Goal: Task Accomplishment & Management: Use online tool/utility

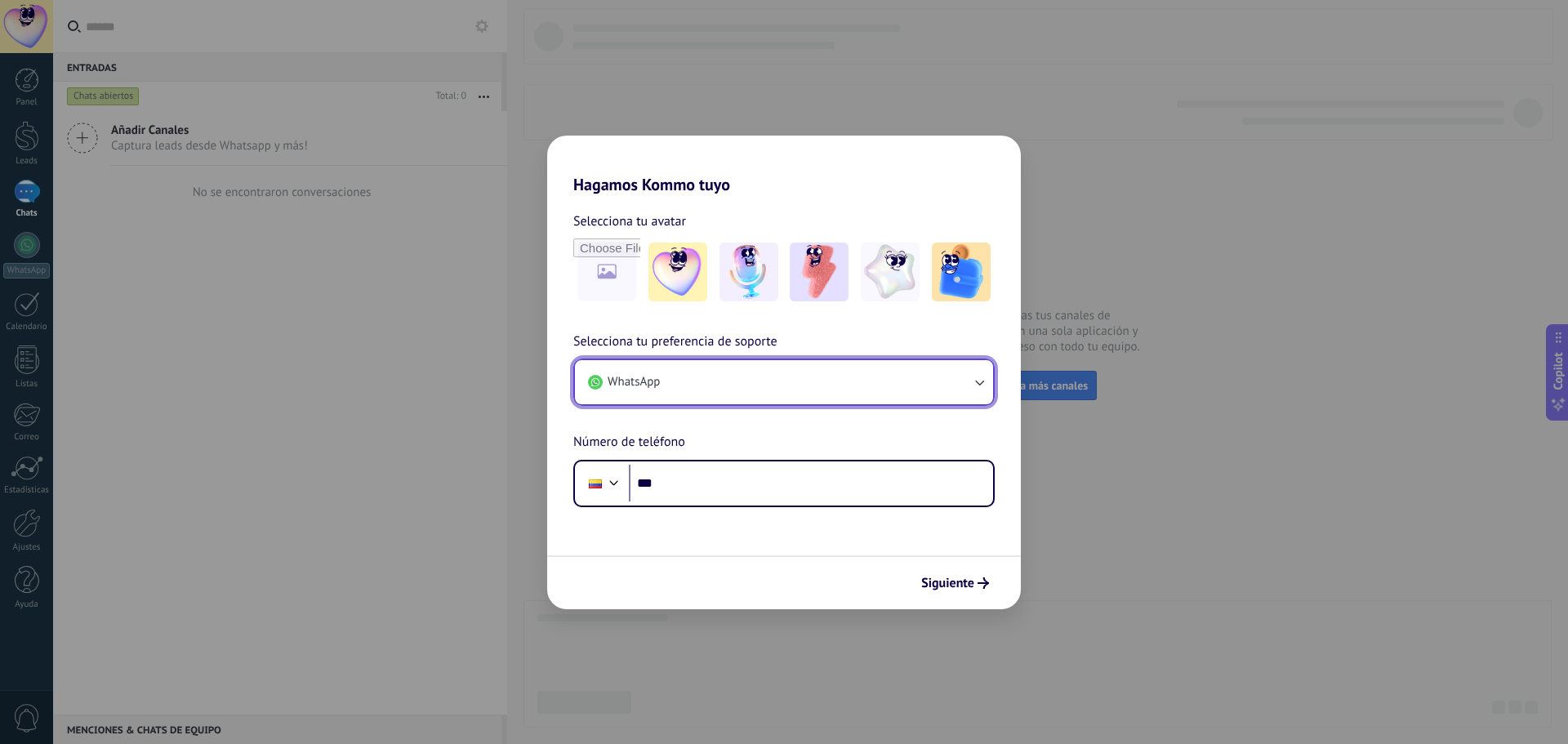
click at [784, 390] on button "WhatsApp" at bounding box center [784, 382] width 418 height 44
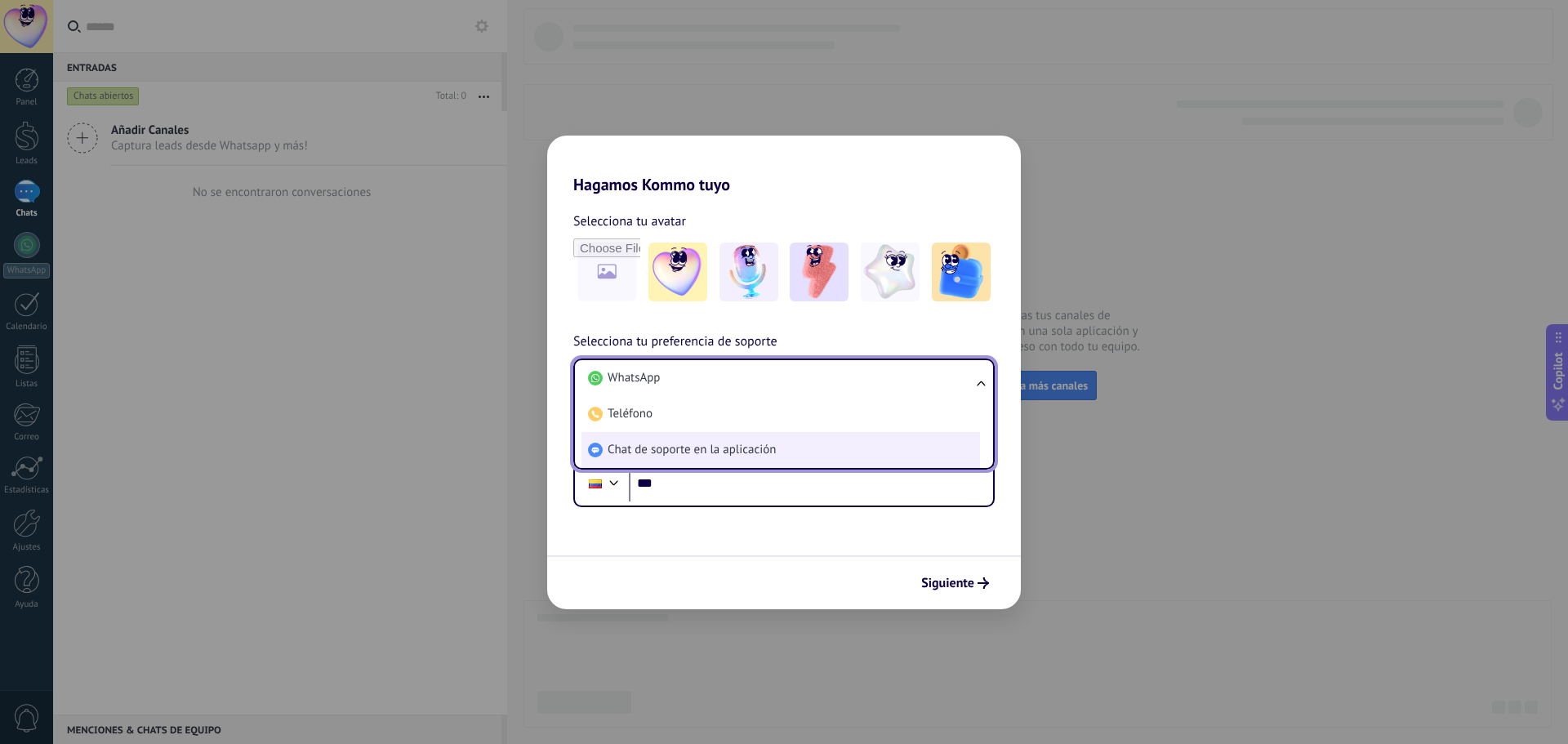
click at [792, 438] on li "Chat de soporte en la aplicación" at bounding box center [780, 449] width 398 height 36
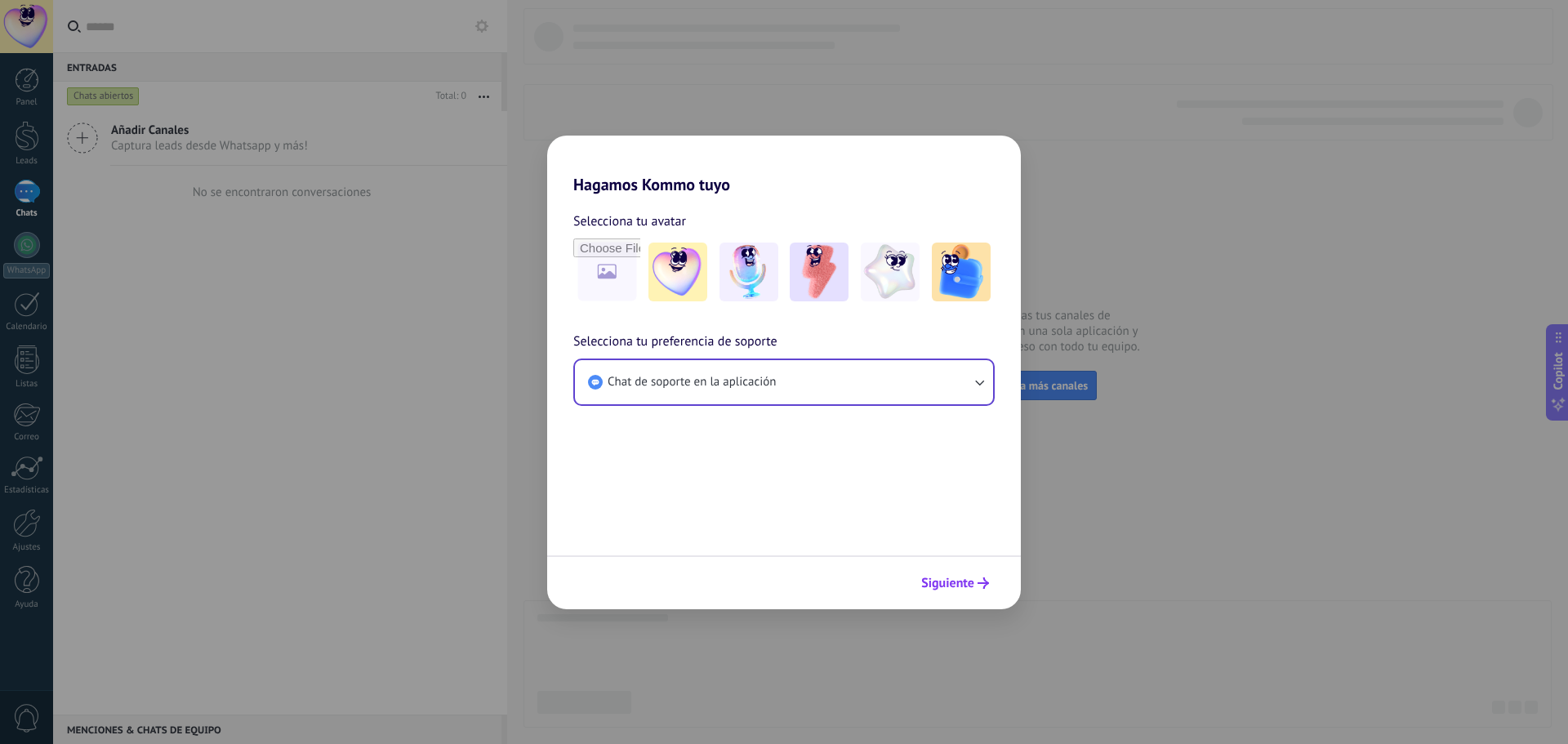
click at [936, 581] on span "Siguiente" at bounding box center [947, 582] width 53 height 11
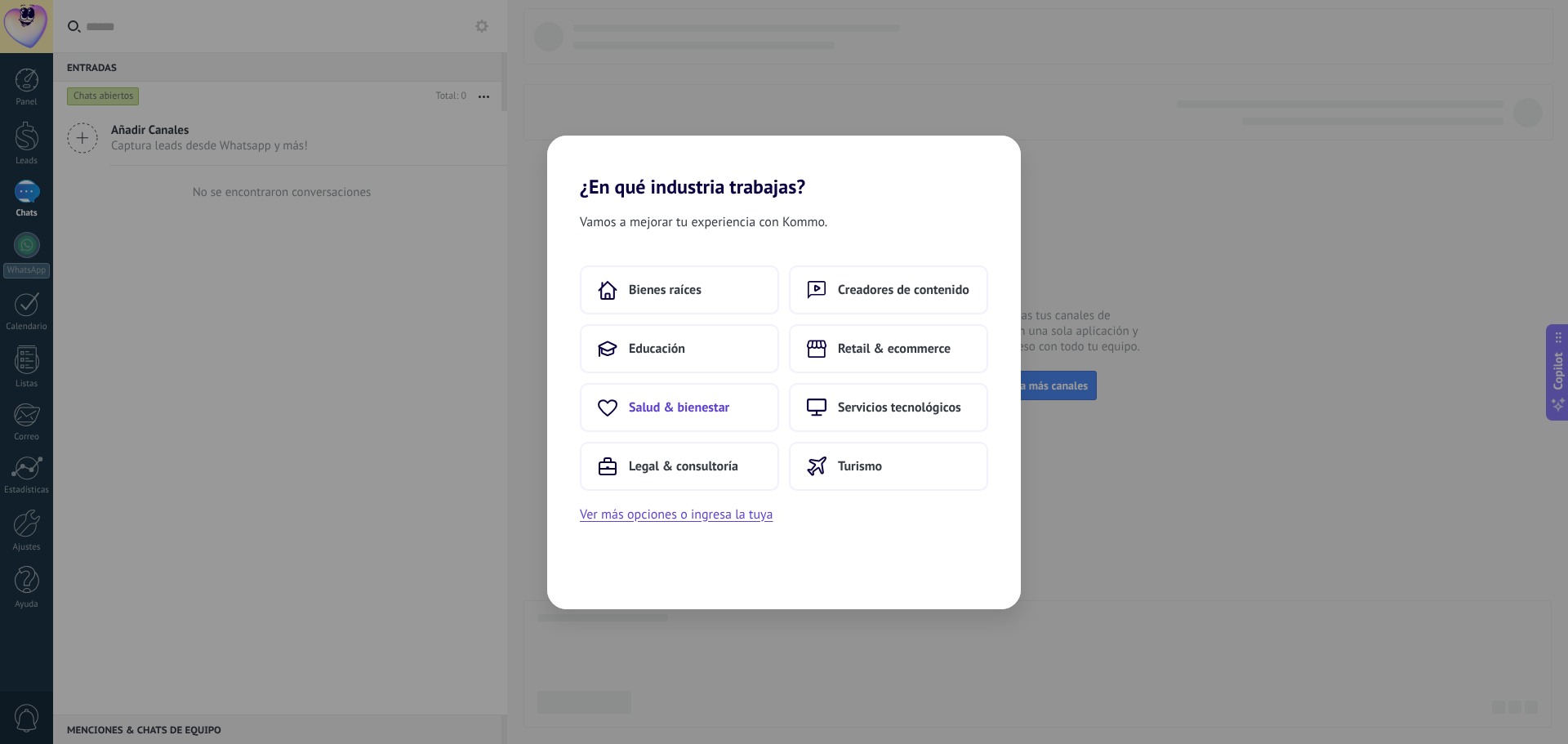
click at [716, 403] on span "Salud & bienestar" at bounding box center [679, 407] width 101 height 16
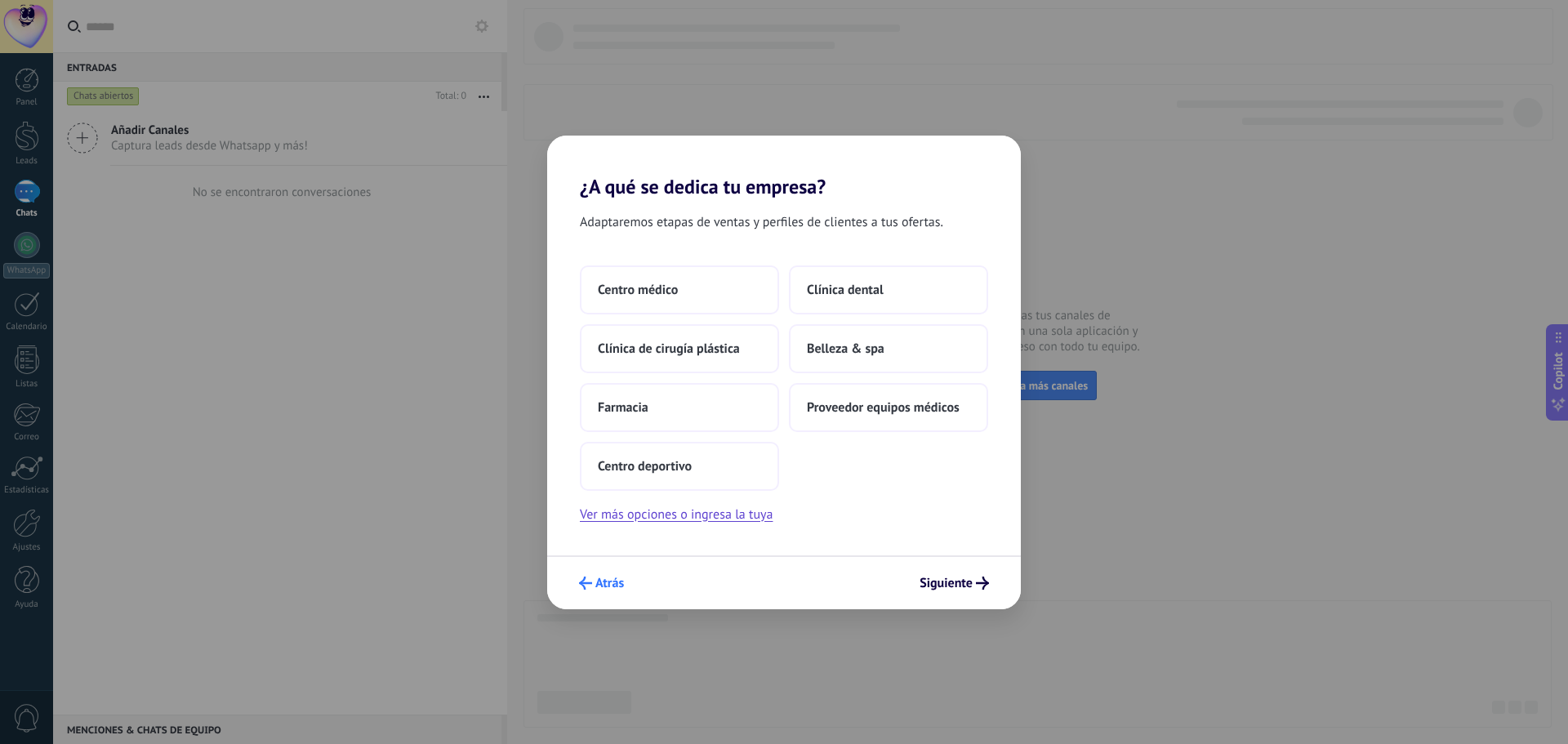
click at [606, 581] on span "Atrás" at bounding box center [609, 582] width 29 height 11
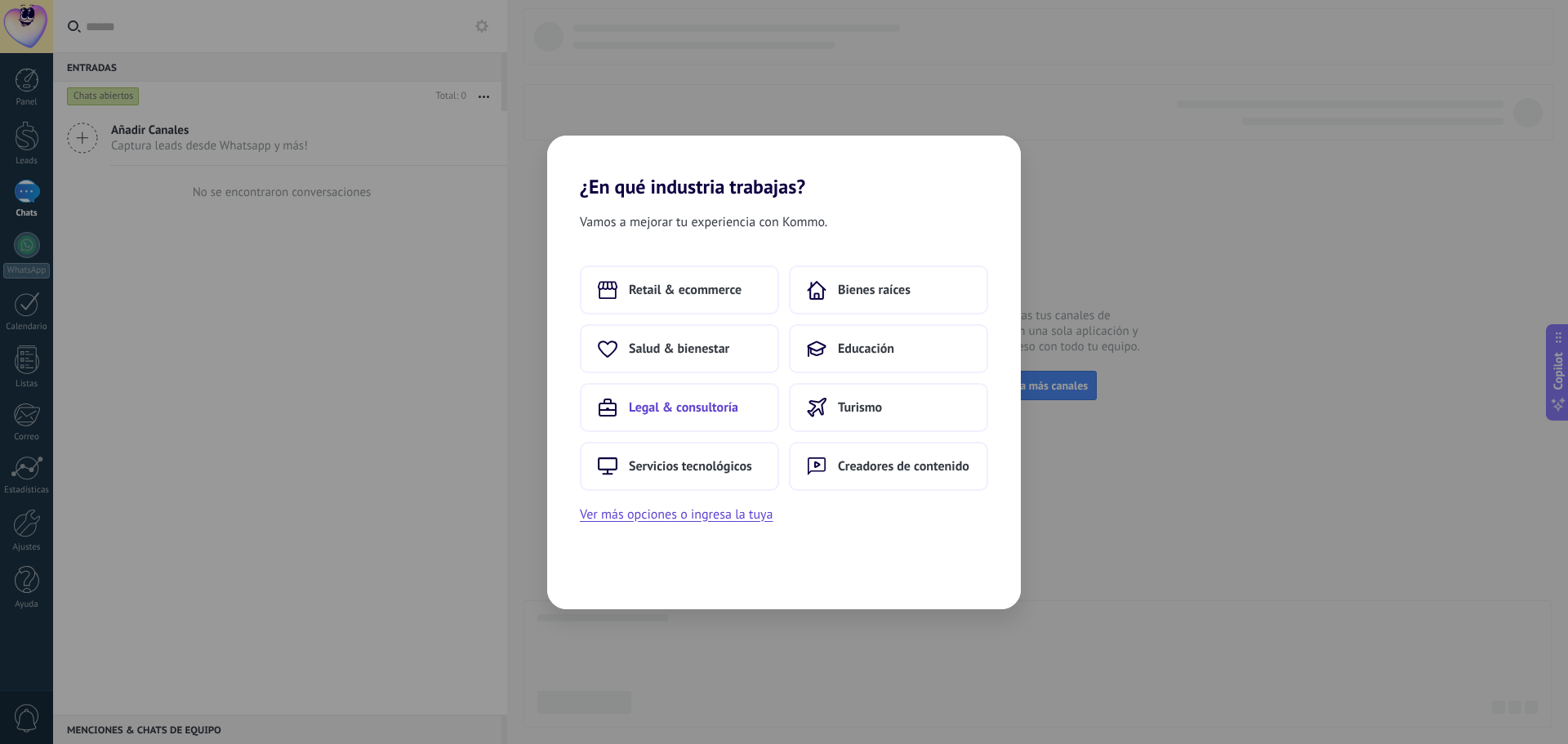
click at [713, 423] on button "Legal & consultoría" at bounding box center [679, 408] width 200 height 49
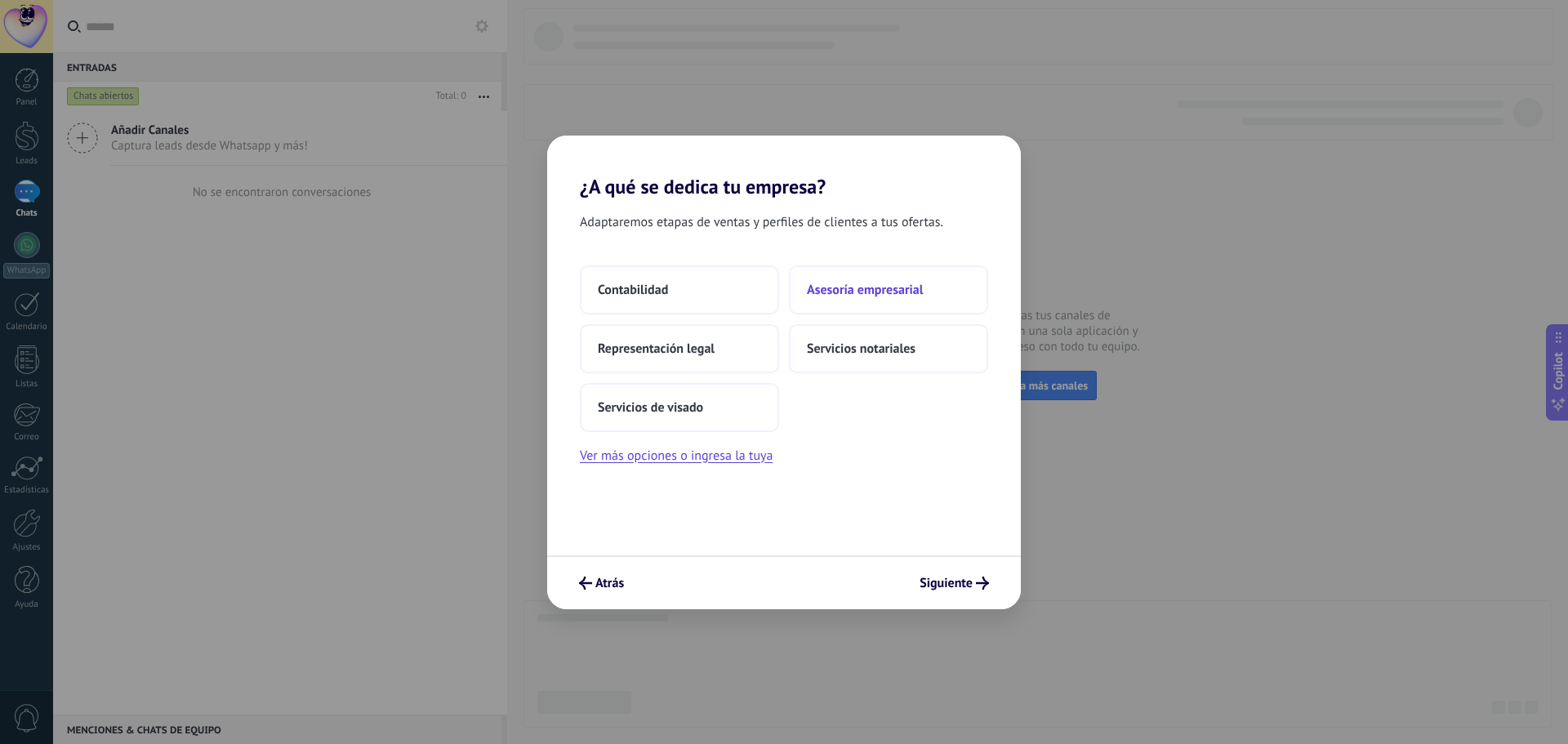
click at [861, 276] on button "Asesoría empresarial" at bounding box center [889, 290] width 200 height 49
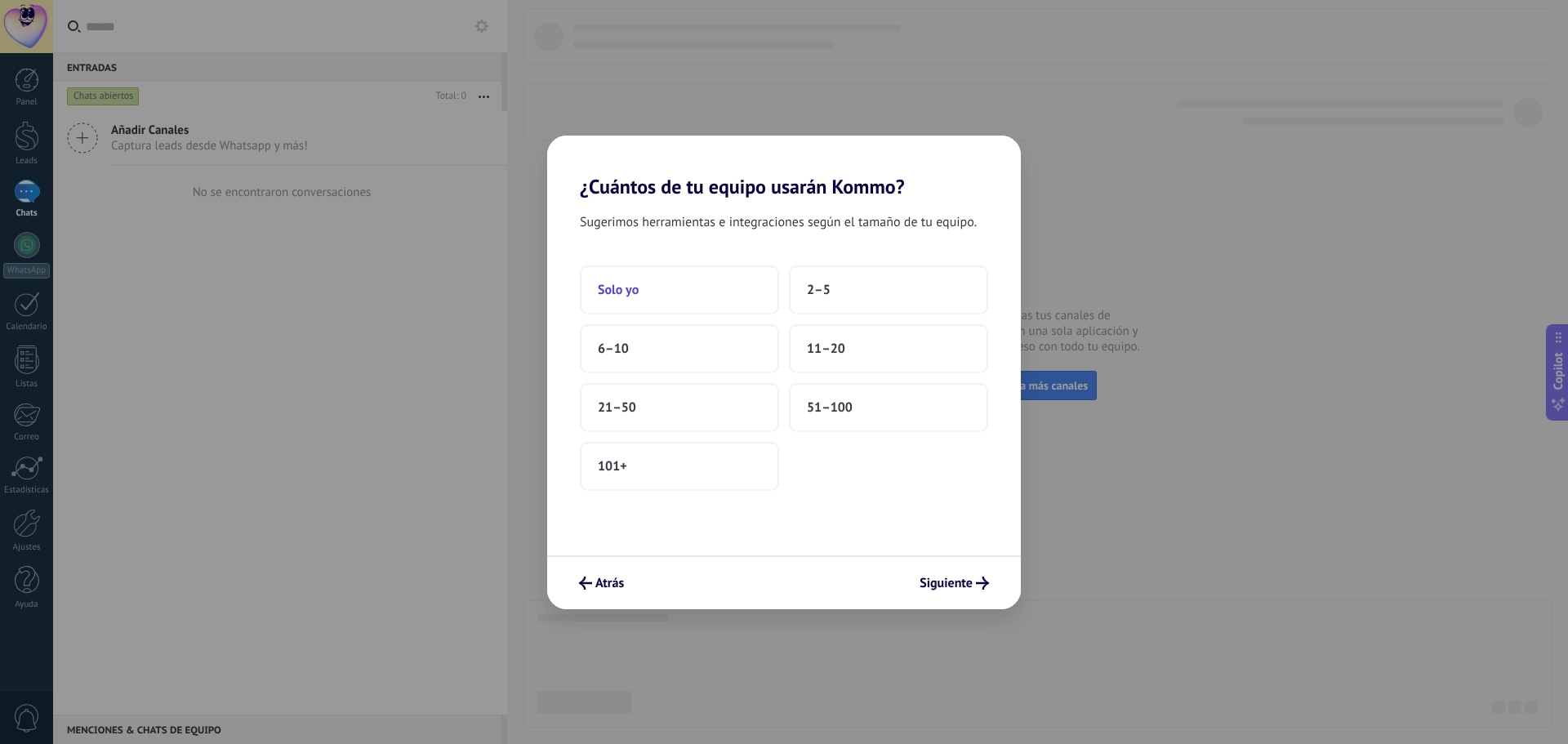
click at [716, 292] on button "Solo yo" at bounding box center [679, 290] width 200 height 49
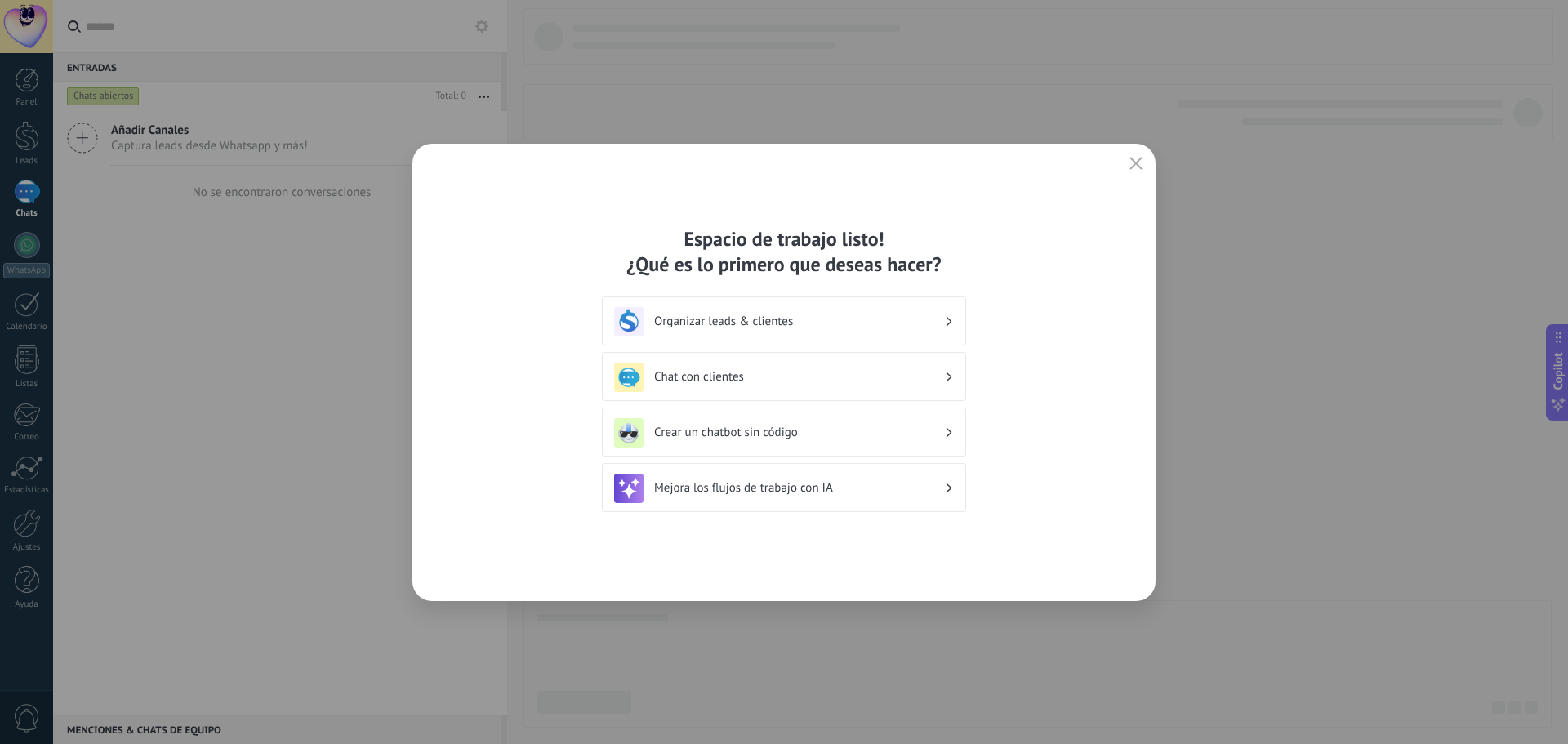
click at [877, 328] on h3 "Organizar leads & clientes" at bounding box center [798, 321] width 290 height 15
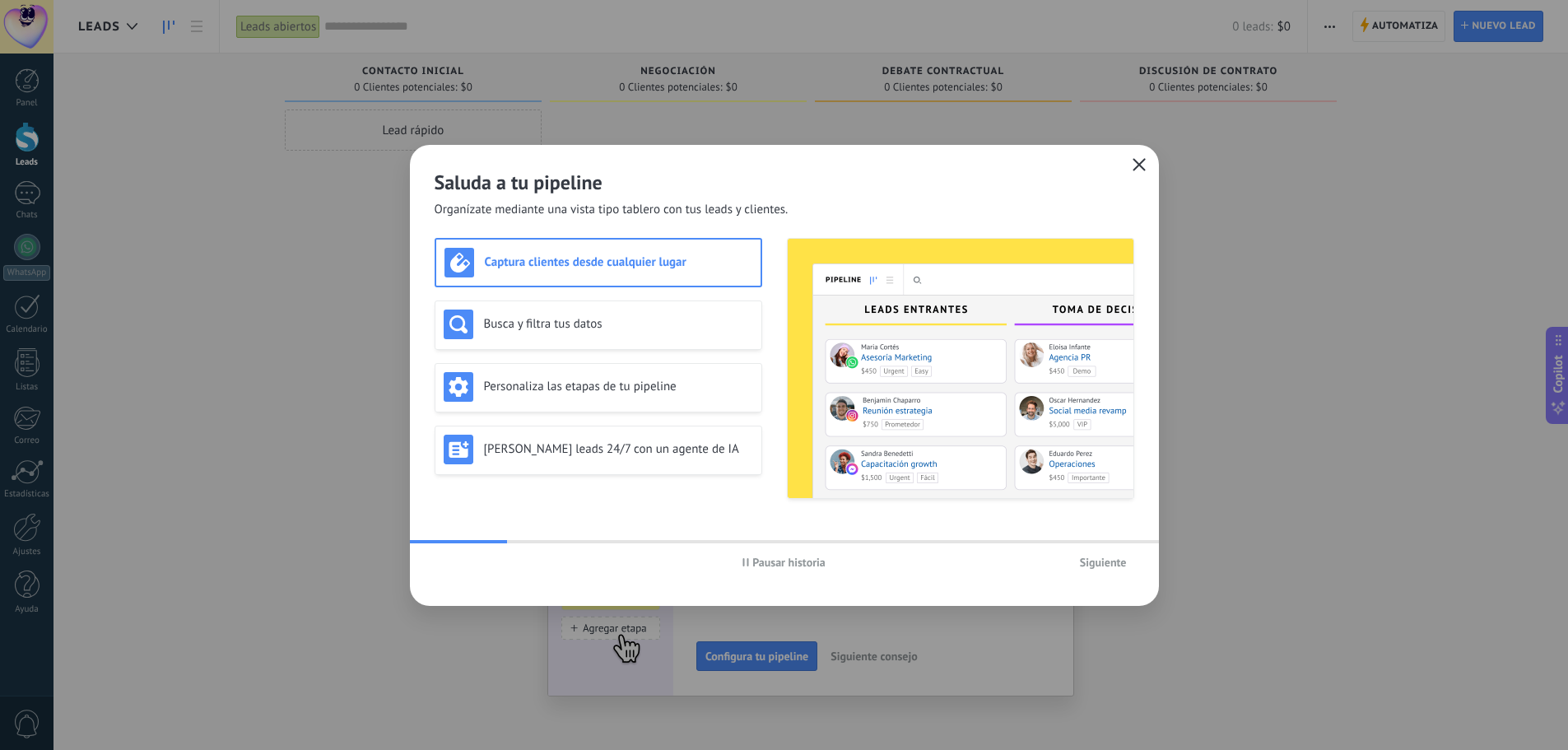
click at [1132, 164] on icon "button" at bounding box center [1139, 165] width 13 height 13
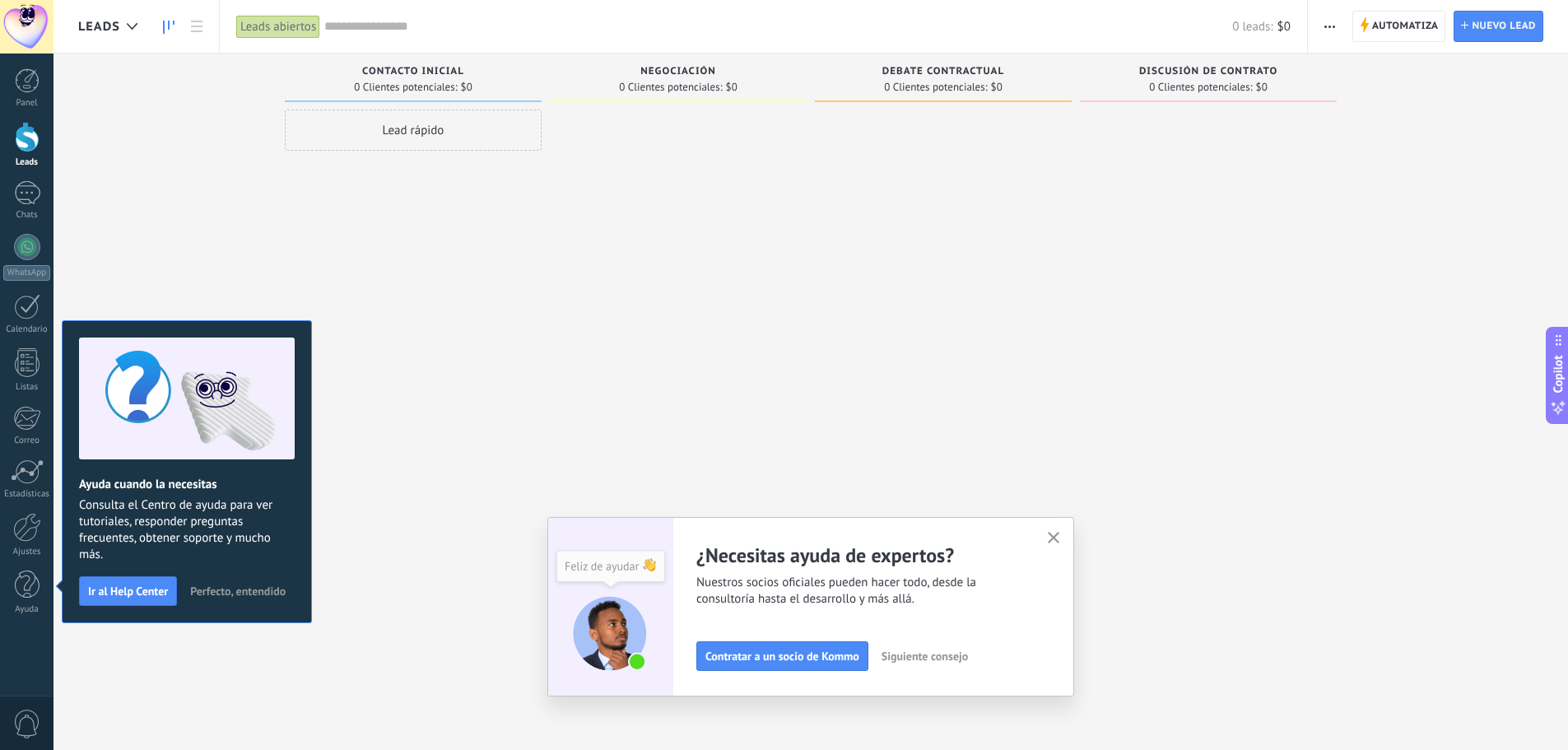
click at [1046, 534] on div "Adapta tu flujo de trabajo Puedes crear varios pipelines adaptados a tus proces…" at bounding box center [810, 606] width 527 height 179
click at [1057, 535] on use "button" at bounding box center [1054, 537] width 12 height 12
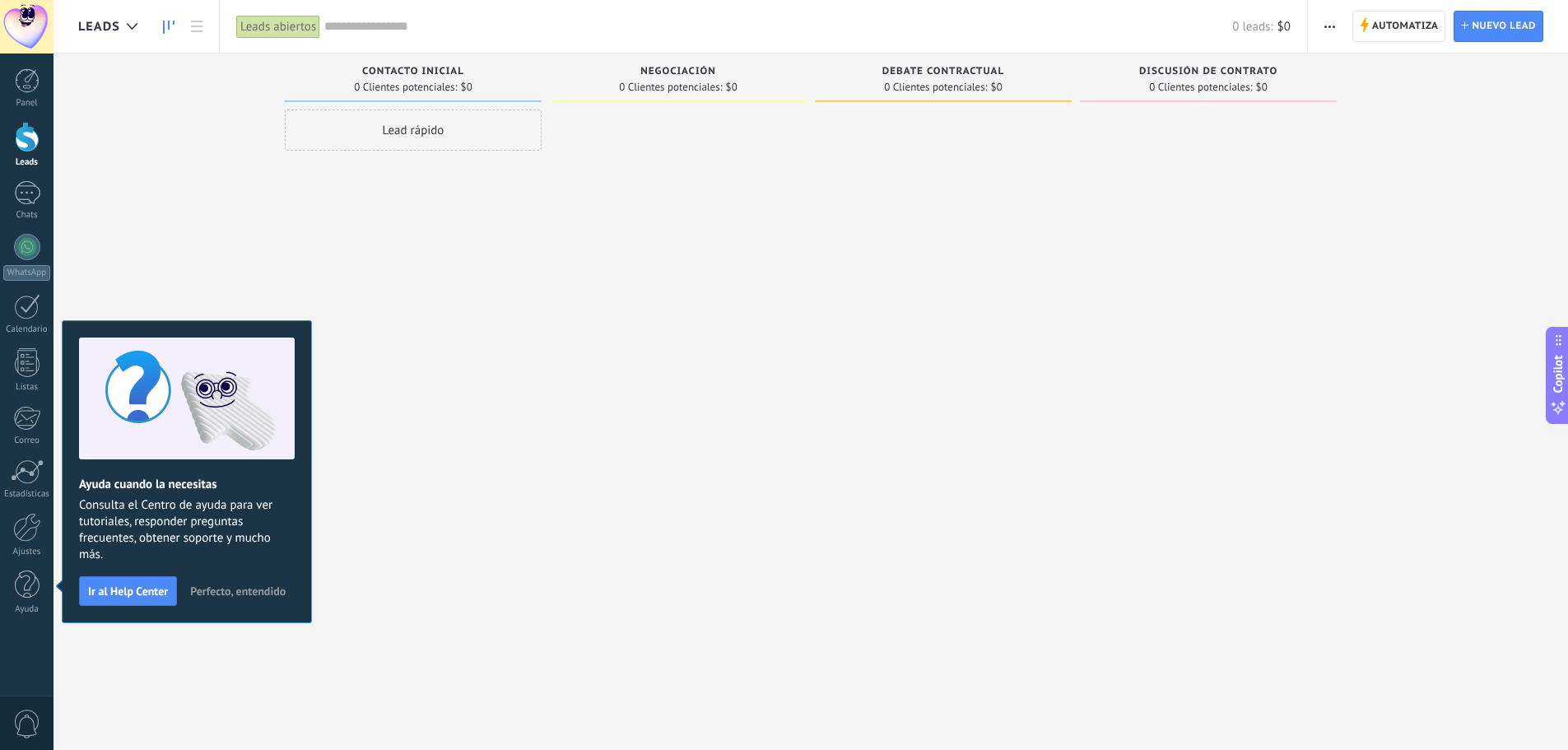
click at [1341, 34] on button "button" at bounding box center [1329, 26] width 24 height 32
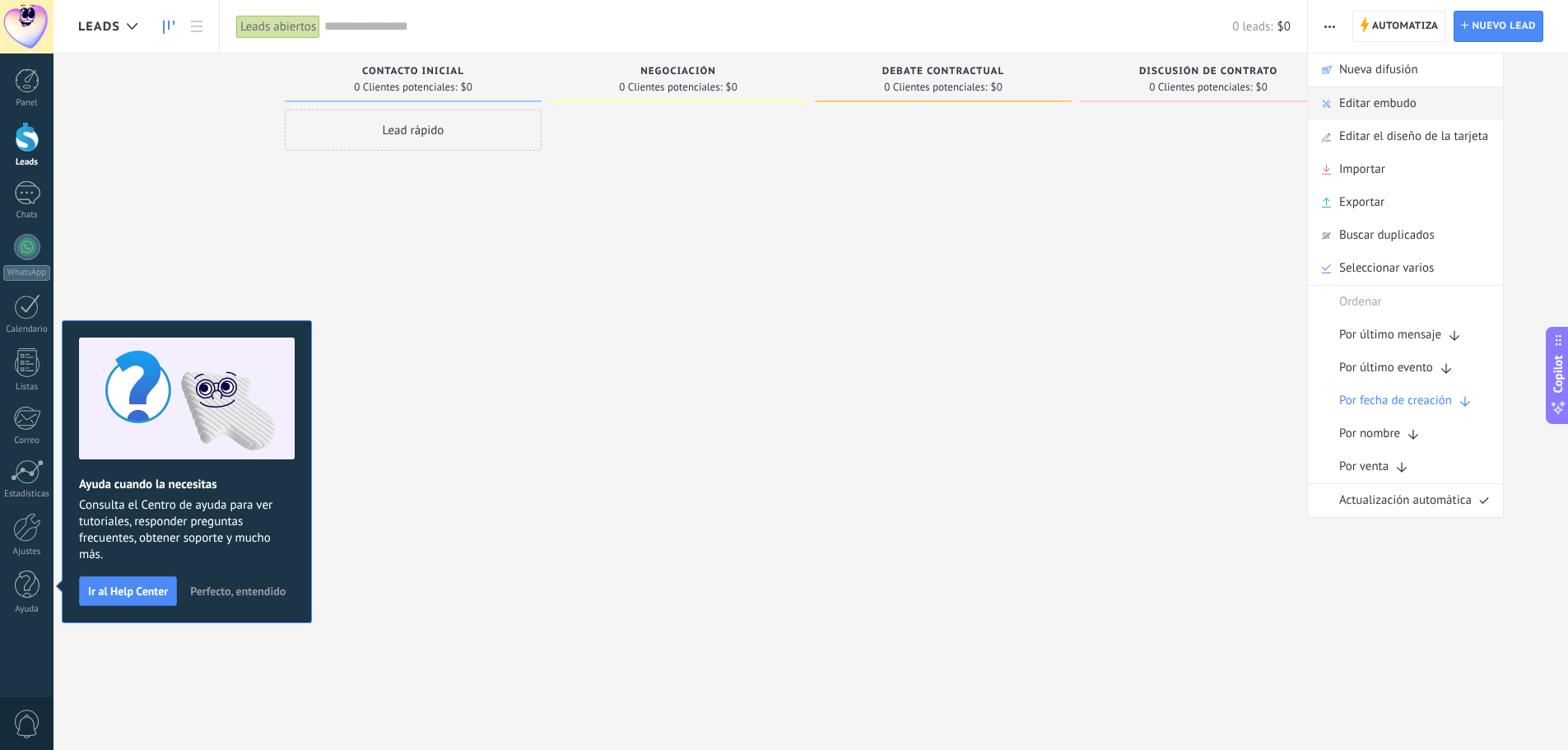
click at [1393, 91] on span "Editar embudo" at bounding box center [1377, 103] width 78 height 33
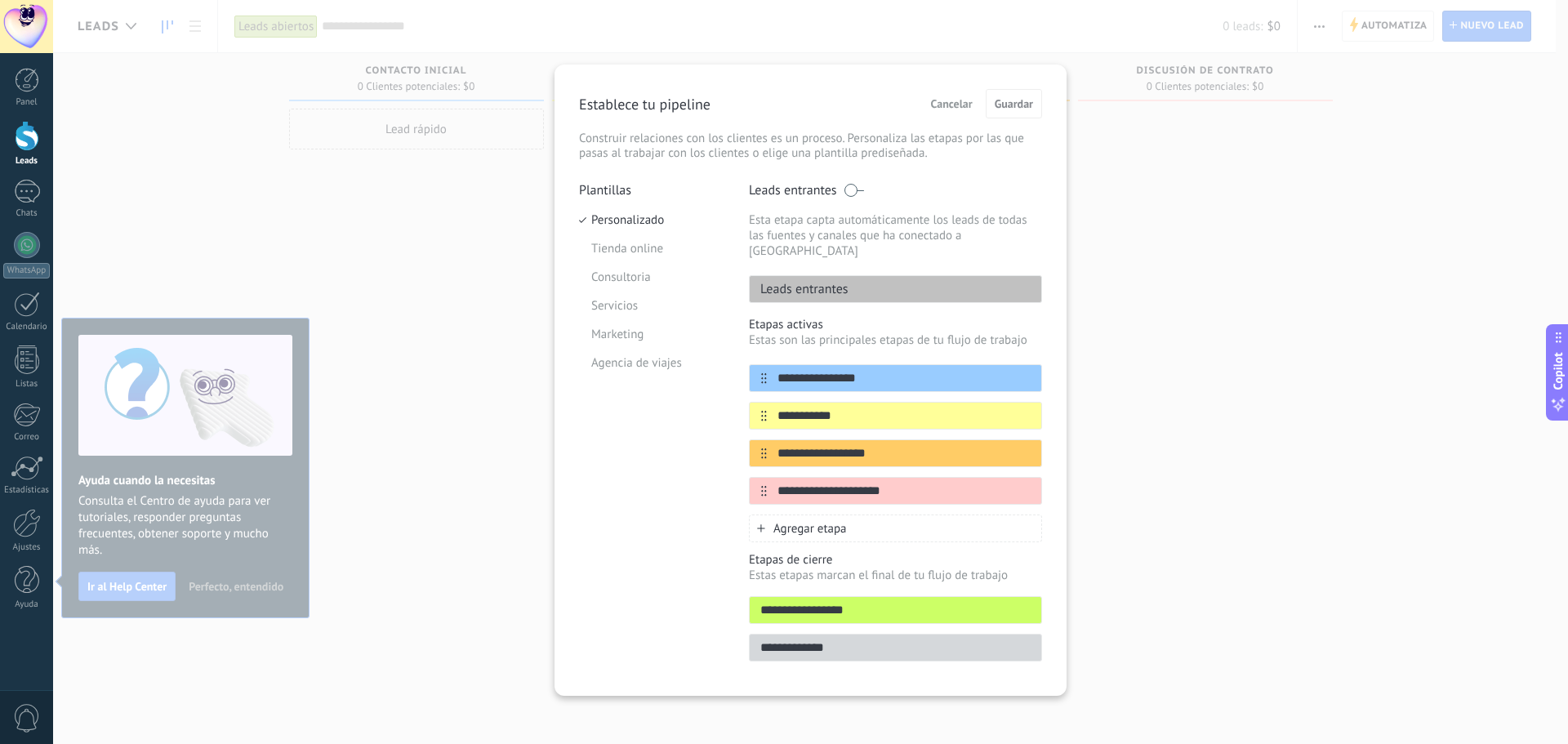
click at [954, 101] on span "Cancelar" at bounding box center [951, 104] width 42 height 11
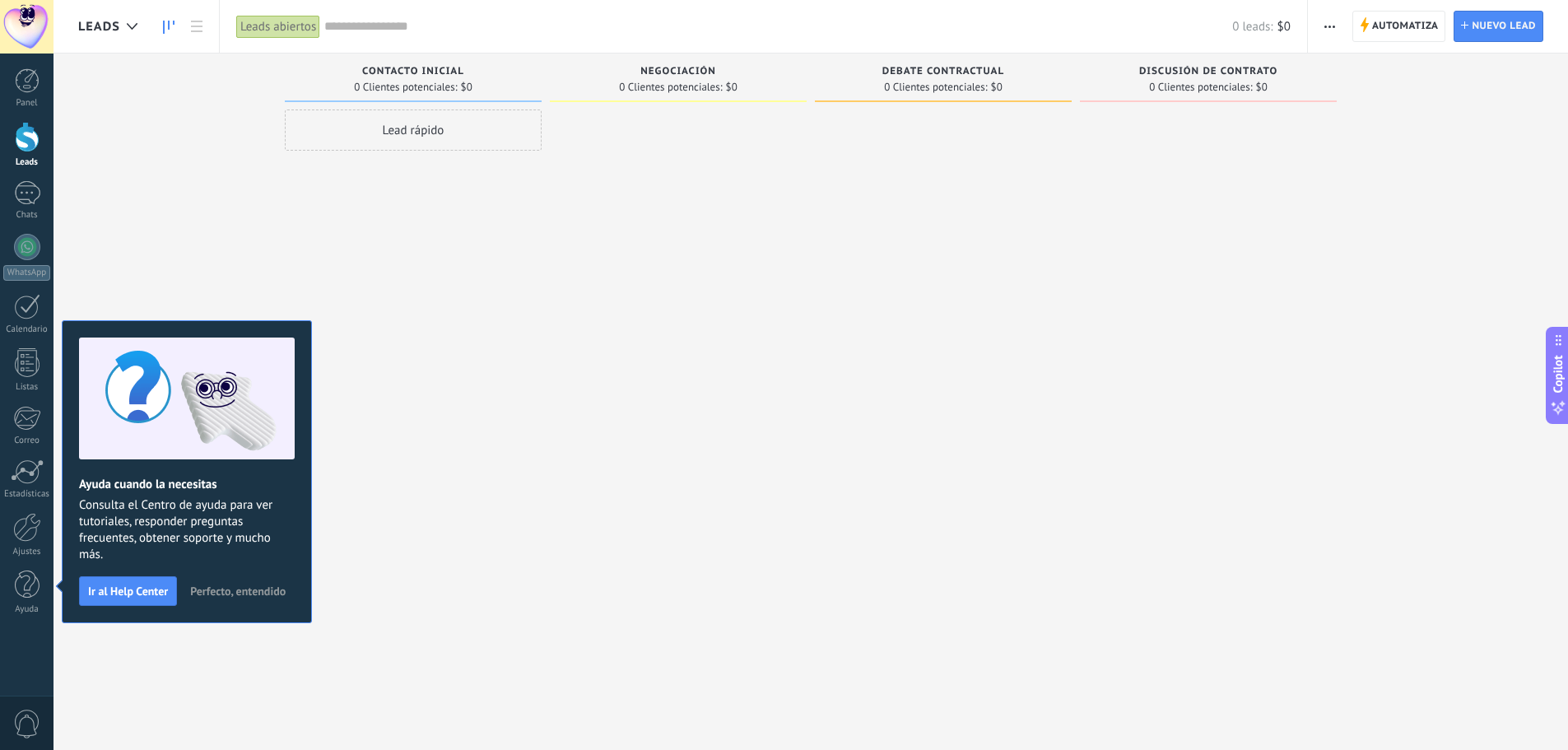
click at [211, 234] on div "Leads Entrantes Solicitudes: [PHONE_NUMBER] Contacto inicial 0 Clientes potenci…" at bounding box center [823, 349] width 1489 height 591
click at [254, 595] on span "Perfecto, entendido" at bounding box center [238, 591] width 96 height 11
